Goal: Task Accomplishment & Management: Use online tool/utility

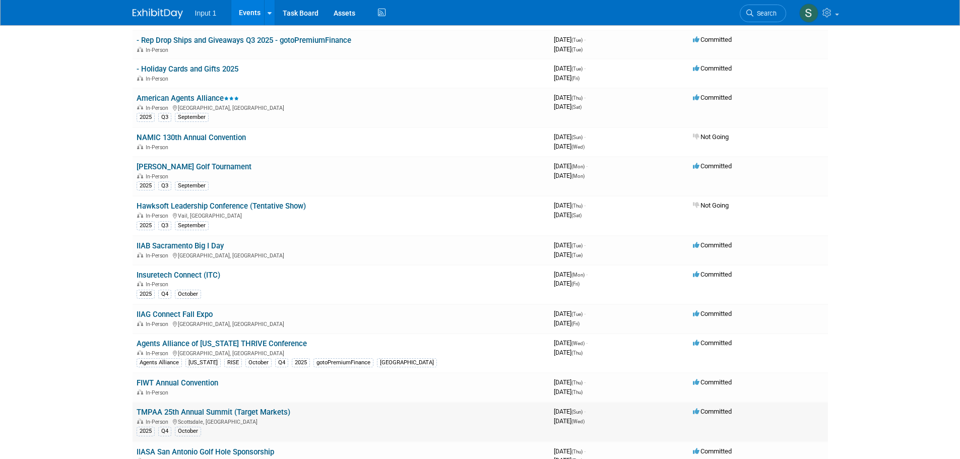
scroll to position [151, 0]
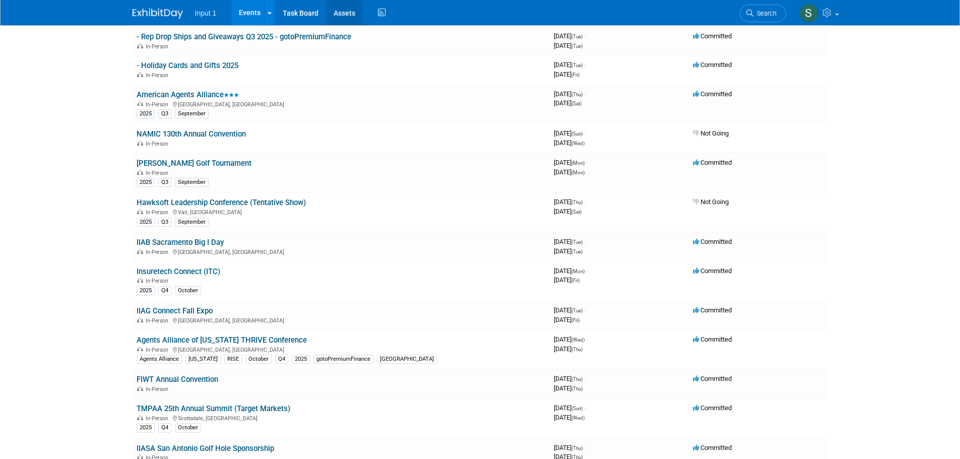
click at [347, 14] on link "Assets" at bounding box center [344, 12] width 37 height 25
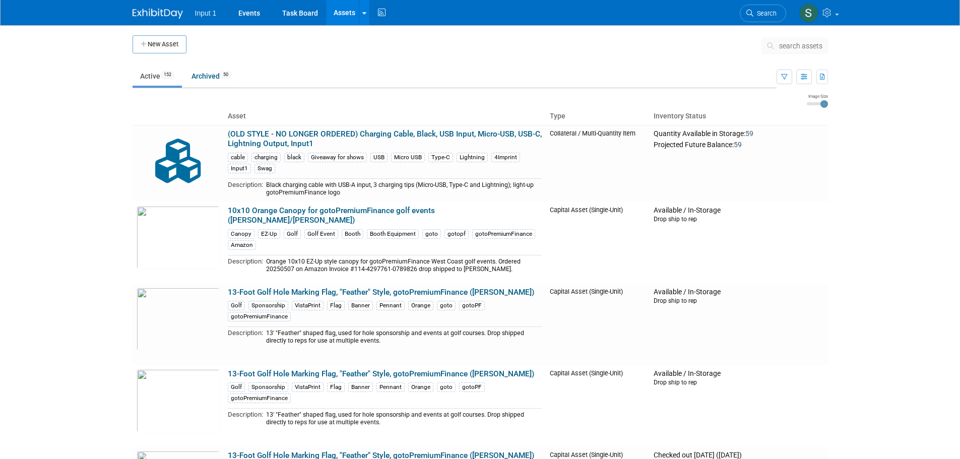
click at [369, 16] on ul "Input 1 Events Task Board Assets New Asset Search Assets Bulk Upload Assets Sto…" at bounding box center [291, 12] width 193 height 25
drag, startPoint x: 362, startPoint y: 22, endPoint x: 359, endPoint y: 29, distance: 8.1
click at [362, 22] on link at bounding box center [364, 12] width 11 height 25
click at [374, 49] on icon at bounding box center [371, 50] width 10 height 7
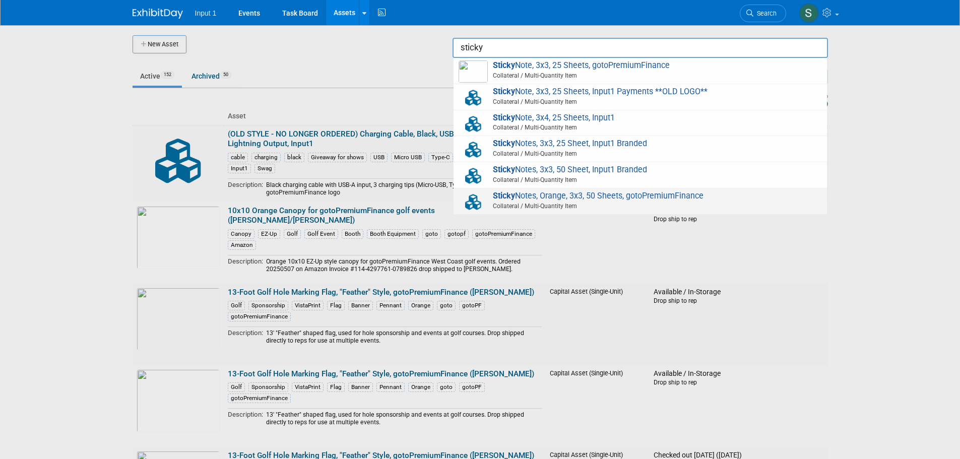
click at [573, 198] on span "Sticky Notes, Orange, 3x3, 50 Sheets, gotoPremiumFinance Collateral / Multi-Qua…" at bounding box center [639, 201] width 363 height 21
type input "Sticky Notes, Orange, 3x3, 50 Sheets, gotoPremiumFinance"
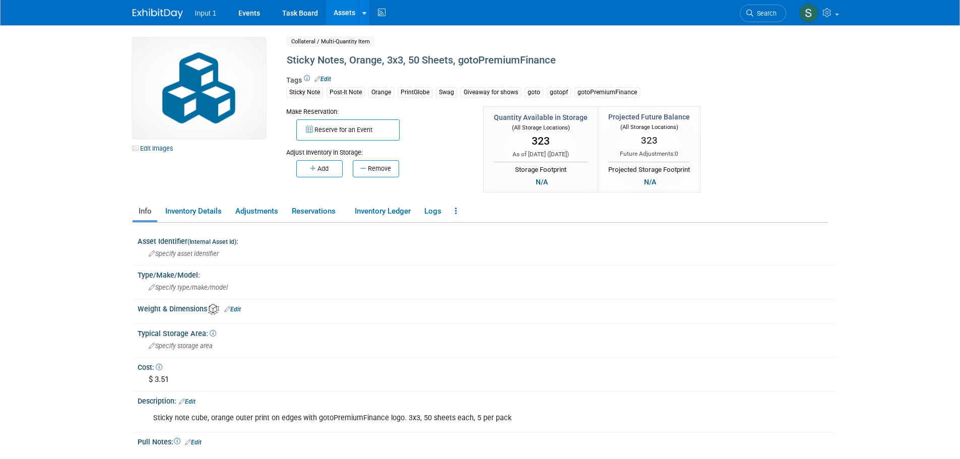
click at [223, 177] on div "Edit Images Collateral / Multi-Quantity Item Shared Sticky Notes, Orange, 3x3, …" at bounding box center [480, 116] width 710 height 157
click at [315, 215] on link "Reservations" at bounding box center [316, 212] width 61 height 18
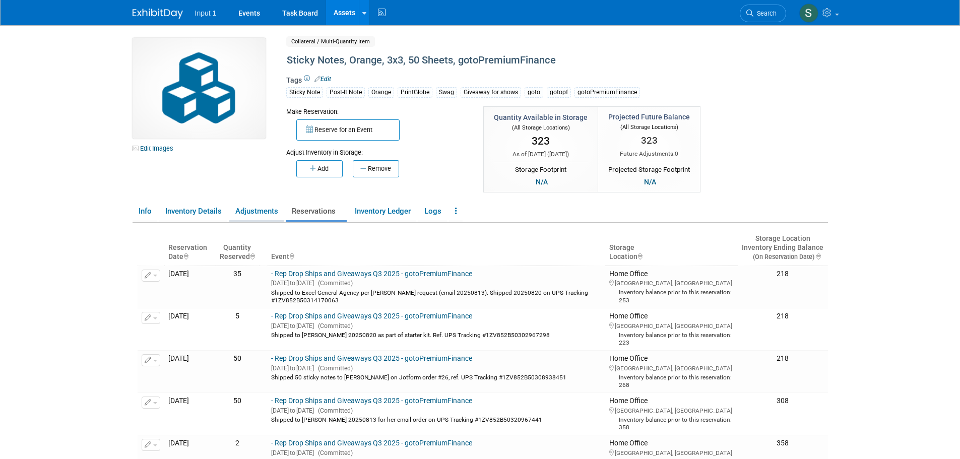
click at [263, 213] on link "Adjustments" at bounding box center [256, 212] width 54 height 18
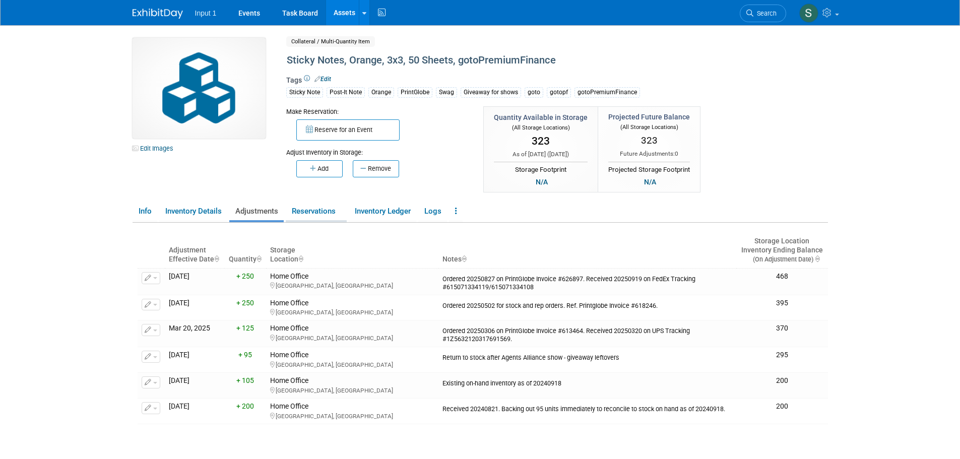
click at [325, 210] on link "Reservations" at bounding box center [316, 212] width 61 height 18
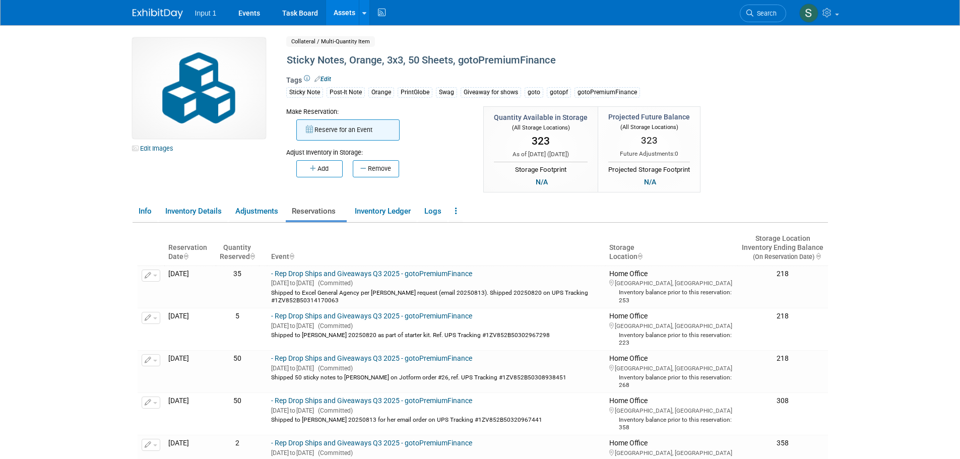
click at [353, 135] on button "Reserve for an Event" at bounding box center [347, 129] width 103 height 21
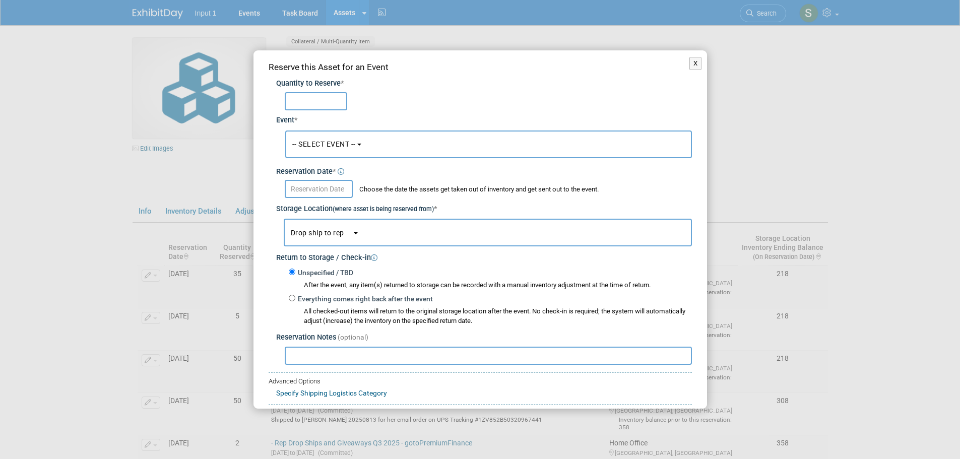
type input "5"
type input "50"
click at [364, 144] on button "-- SELECT EVENT --" at bounding box center [488, 144] width 407 height 28
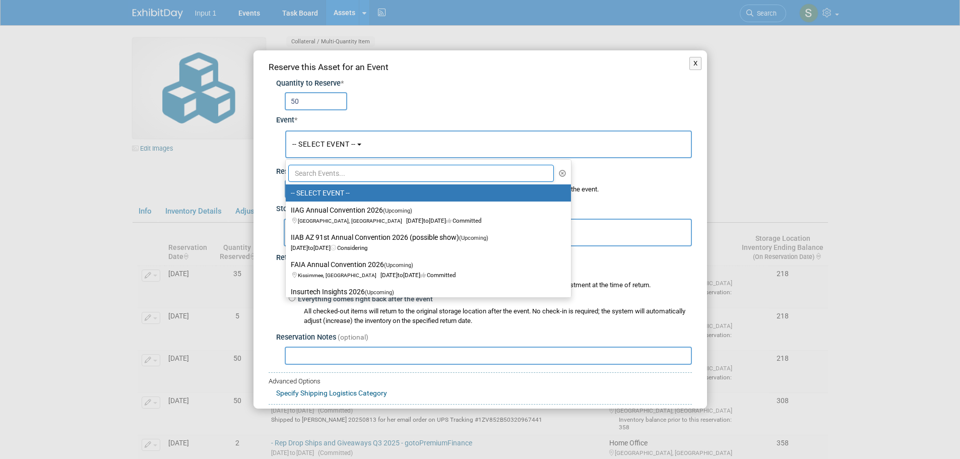
click at [337, 174] on input "text" at bounding box center [421, 173] width 266 height 17
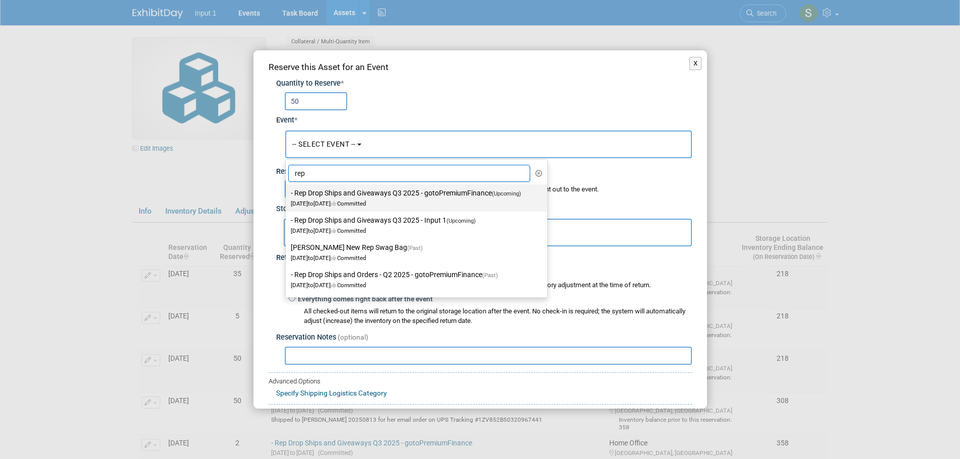
type input "rep"
click at [386, 201] on span "Jul 1, 2025 to Sep 30, 2025 Committed" at bounding box center [409, 198] width 236 height 17
click at [287, 196] on input "- Rep Drop Ships and Giveaways Q3 2025 - gotoPremiumFinance (Upcoming) Jul 1, 2…" at bounding box center [284, 193] width 7 height 7
select select "11146711"
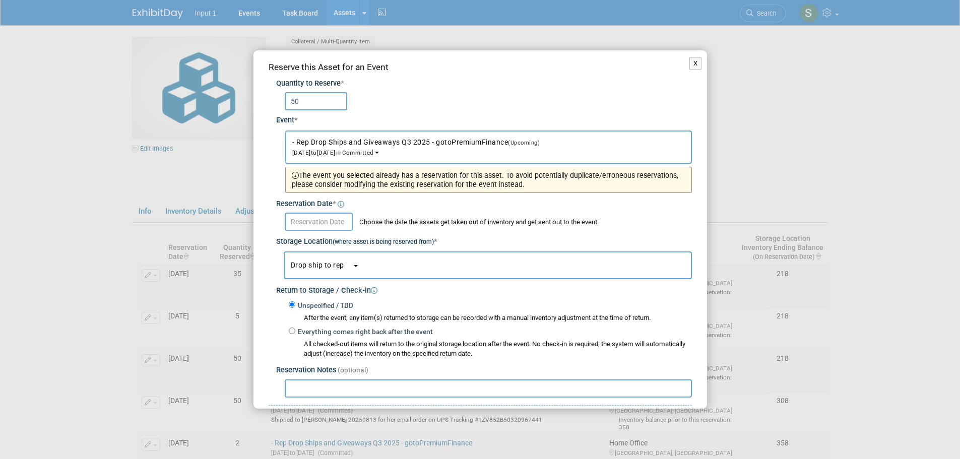
click at [475, 218] on span "Choose the date the assets get taken out of inventory and get sent out to the e…" at bounding box center [476, 222] width 244 height 8
click at [310, 226] on input "text" at bounding box center [319, 222] width 68 height 18
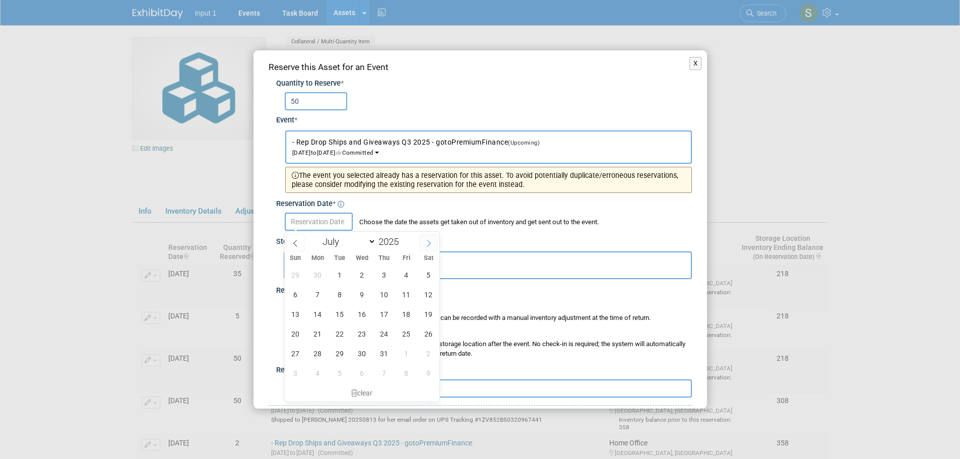
click at [428, 241] on icon at bounding box center [429, 243] width 4 height 7
click at [429, 243] on icon at bounding box center [428, 243] width 7 height 7
select select "8"
click at [359, 333] on span "24" at bounding box center [362, 334] width 20 height 20
type input "Sep 24, 2025"
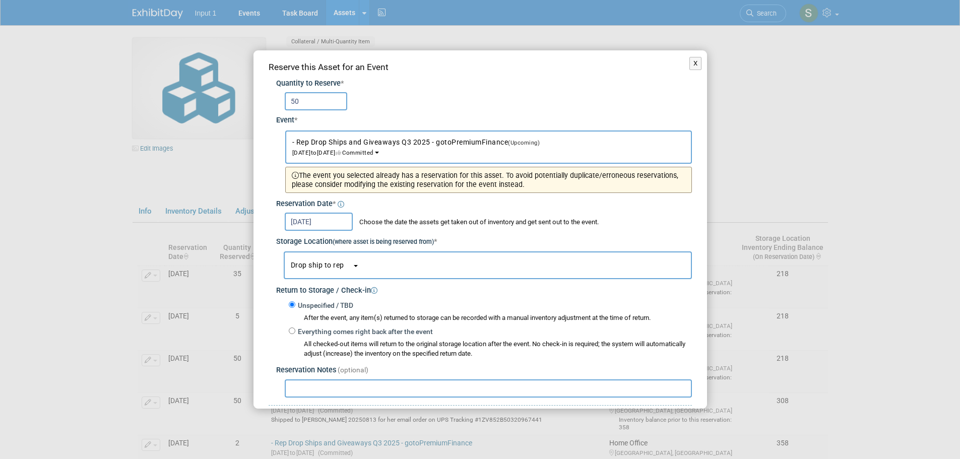
click at [330, 269] on span "Drop ship to rep" at bounding box center [321, 265] width 61 height 8
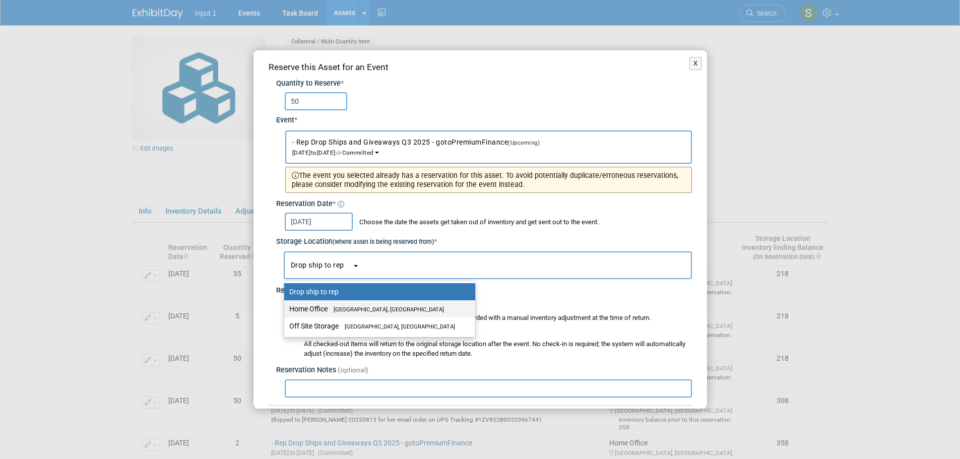
click at [324, 305] on label "Home Office Westlake Village, CA" at bounding box center [377, 308] width 176 height 13
click at [286, 306] on input "Home Office Westlake Village, CA" at bounding box center [282, 309] width 7 height 7
select select "11223761"
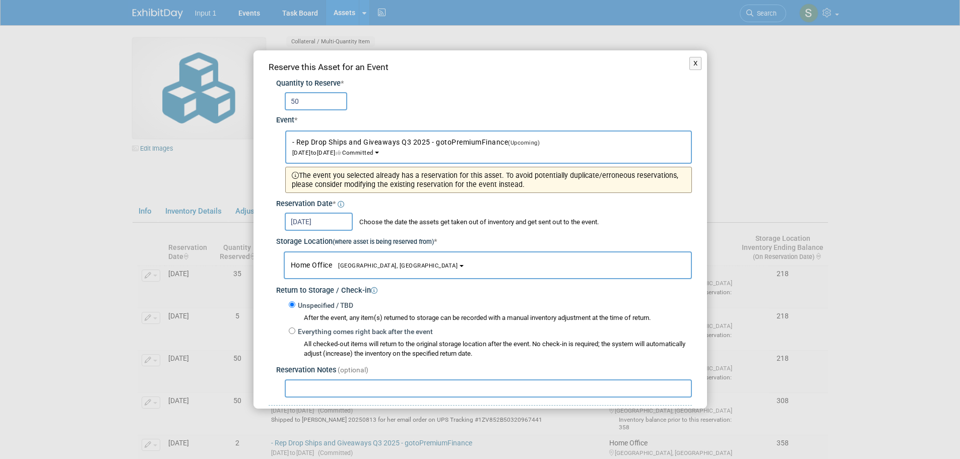
click at [314, 391] on input "text" at bounding box center [488, 388] width 407 height 18
click at [481, 386] on input "Ship to Jessica Tang - remnant of Jotform Order #" at bounding box center [488, 388] width 407 height 18
type input "Ship to Jessica Tang - remnant of Jotform Order #26, shipped 20250924 on UPS Tr…"
